Goal: Navigation & Orientation: Find specific page/section

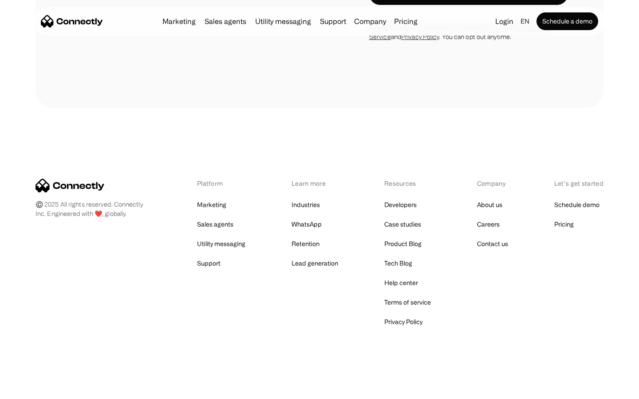
scroll to position [1706, 0]
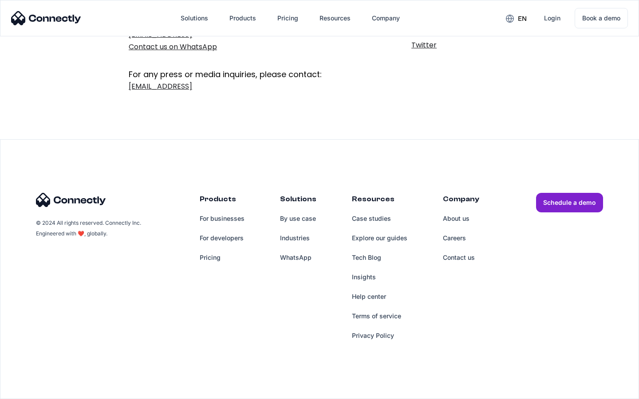
scroll to position [145, 0]
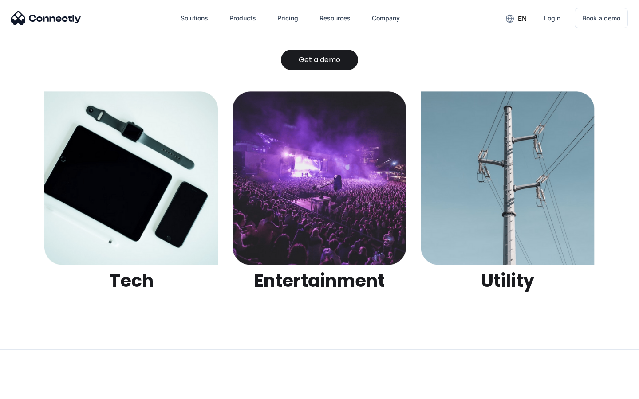
scroll to position [2799, 0]
